Goal: Check status: Check status

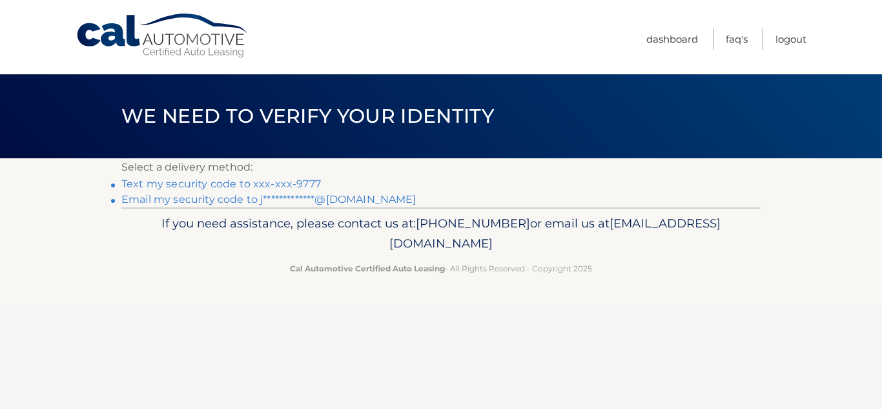
click at [216, 187] on link "Text my security code to xxx-xxx-9777" at bounding box center [220, 184] width 199 height 12
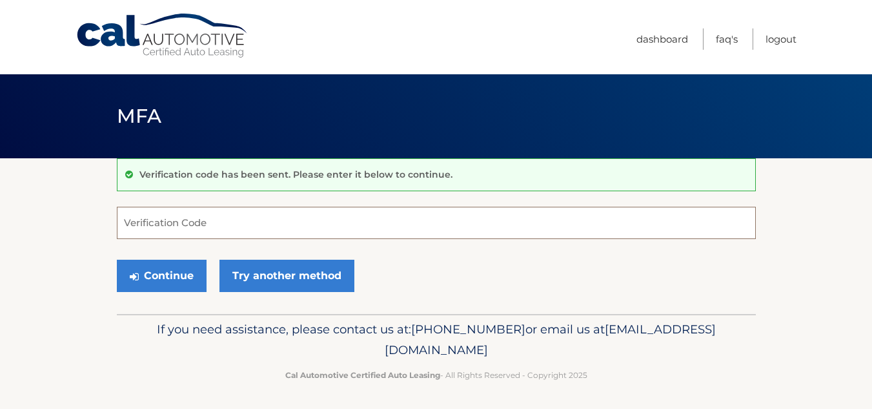
click at [175, 221] on input "Verification Code" at bounding box center [436, 223] width 639 height 32
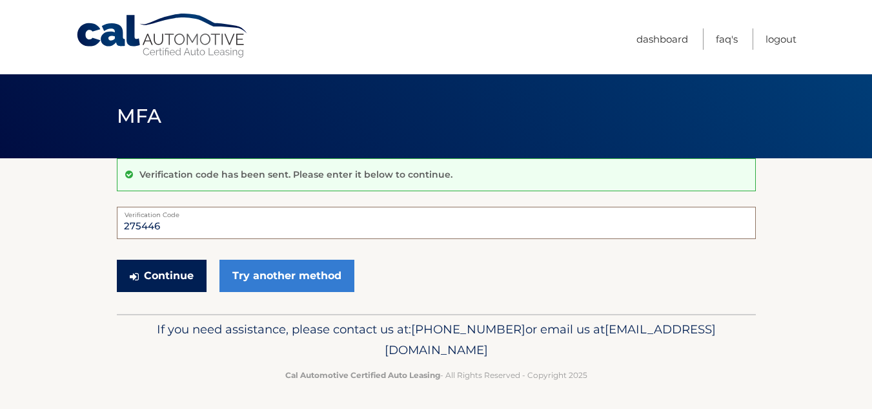
type input "275446"
click at [162, 282] on button "Continue" at bounding box center [162, 275] width 90 height 32
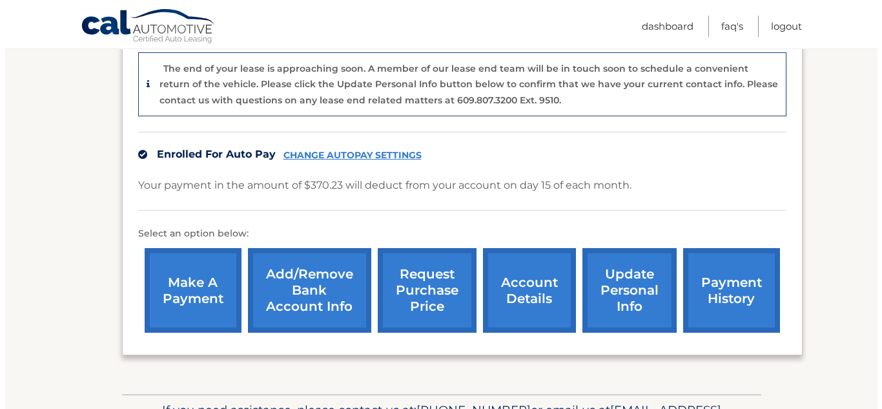
scroll to position [405, 0]
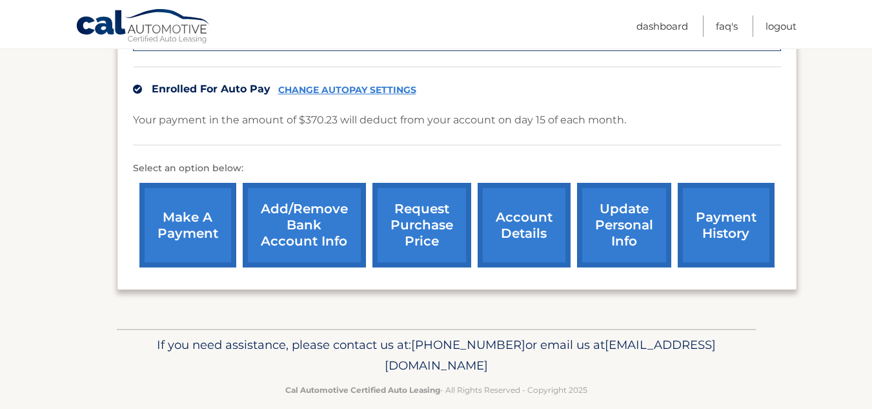
click at [394, 203] on link "request purchase price" at bounding box center [421, 225] width 99 height 85
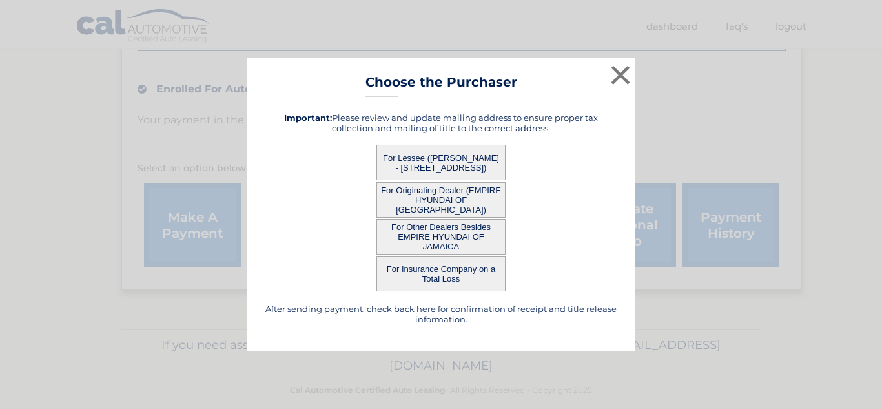
click at [421, 159] on button "For Lessee (JASON GRUENER - 1547 River Rd, , Bergen, NJ 07666)" at bounding box center [440, 163] width 129 height 36
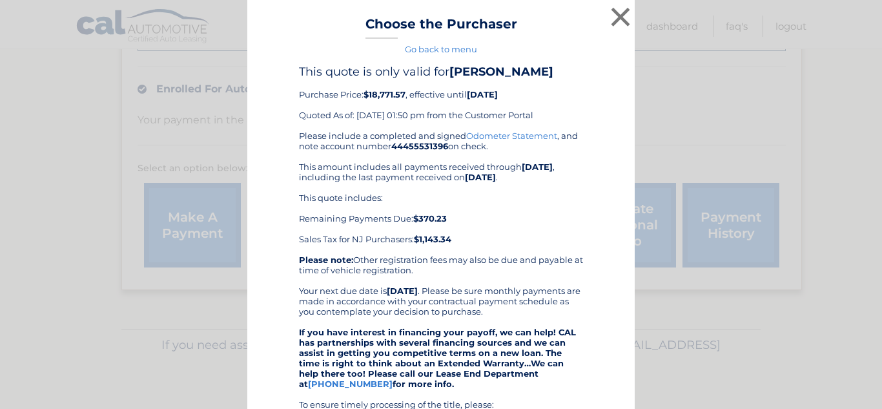
click at [343, 258] on b "Please note:" at bounding box center [326, 259] width 54 height 10
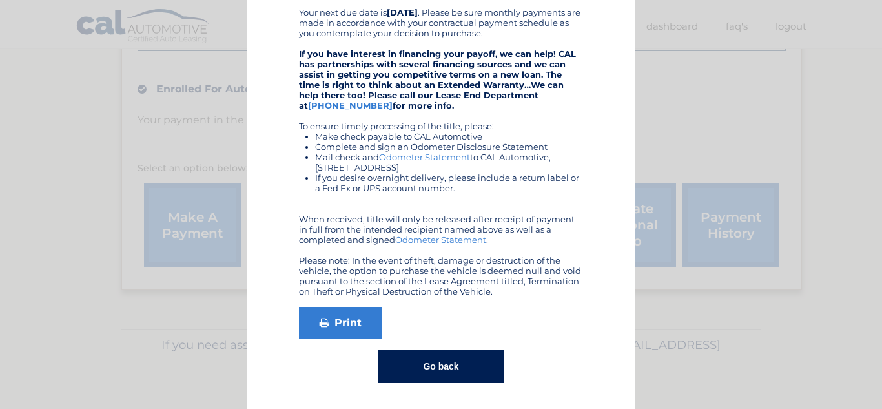
scroll to position [279, 0]
click at [474, 350] on button "Go back" at bounding box center [441, 366] width 126 height 34
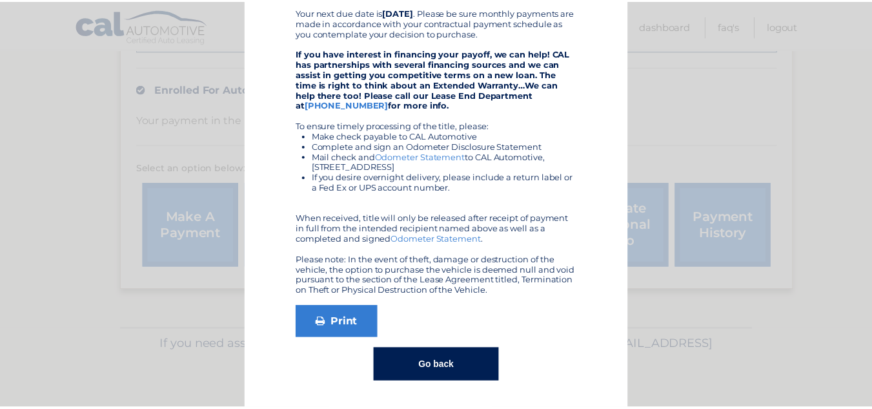
scroll to position [0, 0]
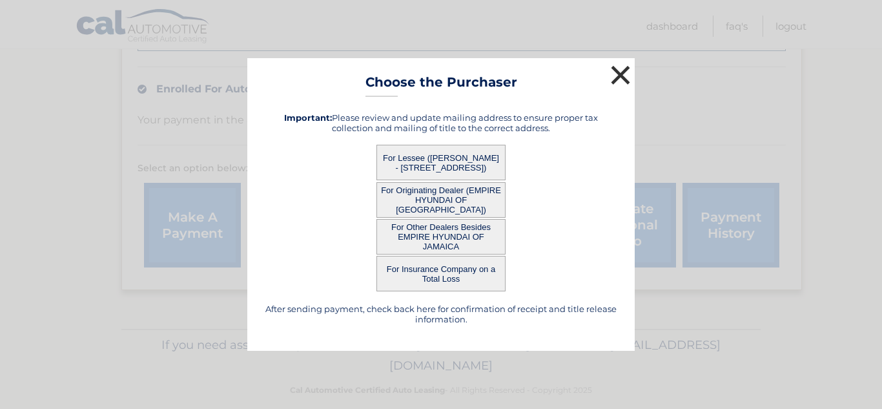
click at [620, 74] on button "×" at bounding box center [620, 75] width 26 height 26
